Goal: Find specific page/section: Find specific page/section

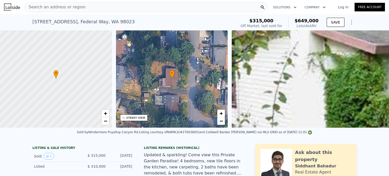
click at [84, 7] on div "Search an address or region" at bounding box center [146, 7] width 244 height 10
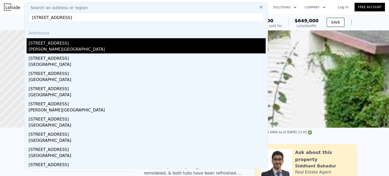
type input "[STREET_ADDRESS]"
click at [60, 44] on div "[STREET_ADDRESS]" at bounding box center [147, 42] width 237 height 8
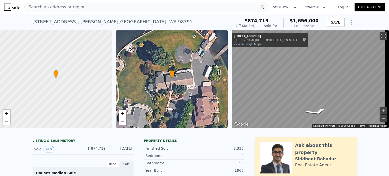
click at [63, 9] on span "Search an address or region" at bounding box center [55, 7] width 61 height 6
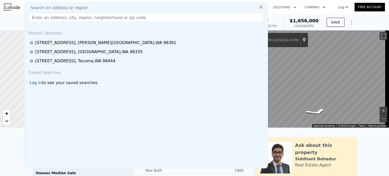
click at [63, 9] on span "Search an address or region" at bounding box center [57, 8] width 61 height 6
click at [49, 19] on input "text" at bounding box center [146, 17] width 235 height 9
paste input "[STREET_ADDRESS]"
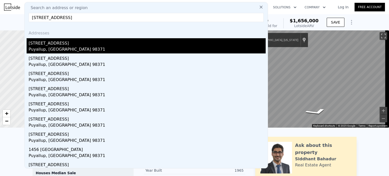
type input "[STREET_ADDRESS]"
click at [45, 50] on div "Puyallup, [GEOGRAPHIC_DATA] 98371" at bounding box center [147, 49] width 237 height 7
